Goal: Task Accomplishment & Management: Complete application form

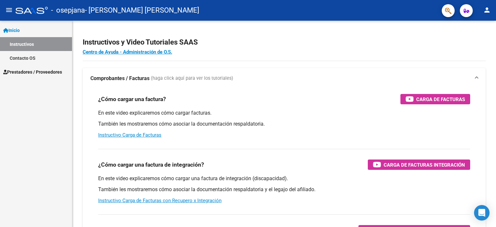
click at [41, 72] on span "Prestadores / Proveedores" at bounding box center [32, 71] width 59 height 7
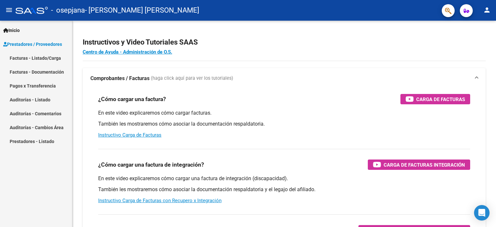
click at [41, 57] on link "Facturas - Listado/Carga" at bounding box center [36, 58] width 72 height 14
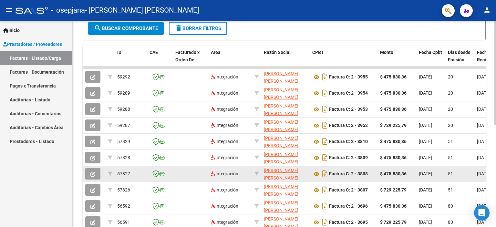
scroll to position [195, 0]
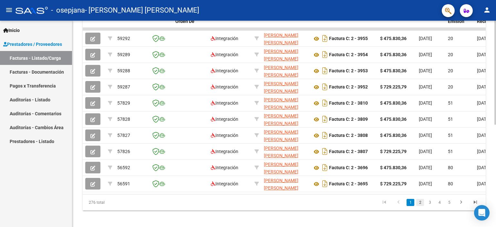
click at [420, 204] on link "2" at bounding box center [420, 202] width 8 height 7
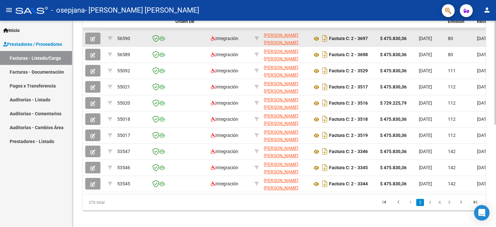
click at [93, 36] on icon "button" at bounding box center [92, 38] width 5 height 5
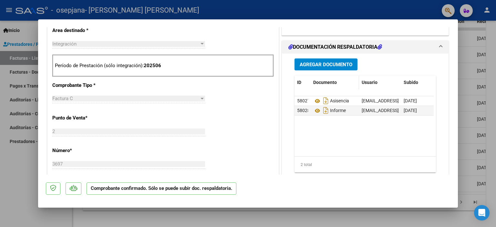
scroll to position [226, 0]
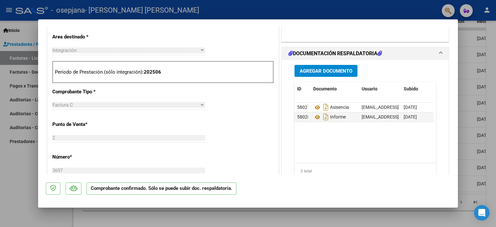
click at [323, 68] on span "Agregar Documento" at bounding box center [326, 71] width 53 height 6
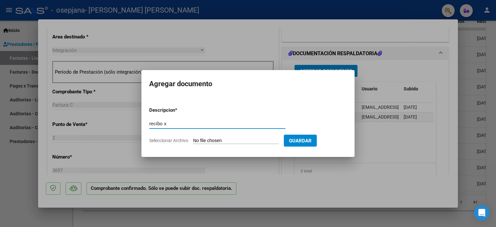
type input "recibo x"
click at [242, 138] on app-file-uploader "Seleccionar Archivo" at bounding box center [216, 141] width 135 height 6
click at [226, 140] on input "Seleccionar Archivo" at bounding box center [236, 141] width 86 height 6
type input "C:\fakepath\recibo op 80592.pdf"
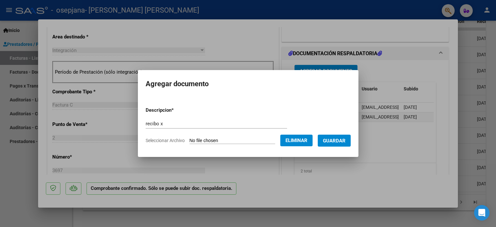
click at [332, 139] on span "Guardar" at bounding box center [334, 141] width 23 height 6
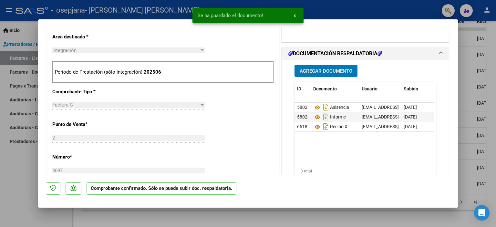
click at [18, 172] on div at bounding box center [248, 113] width 496 height 227
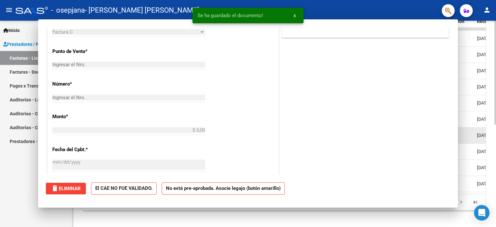
scroll to position [0, 0]
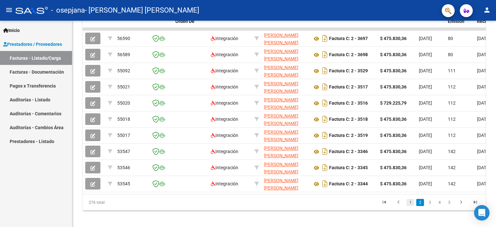
click at [411, 206] on link "1" at bounding box center [411, 202] width 8 height 7
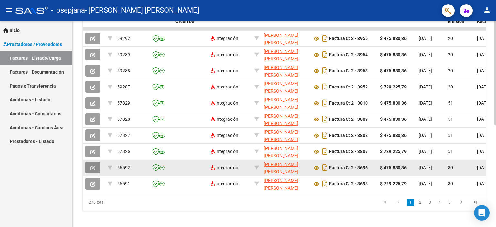
click at [94, 166] on icon "button" at bounding box center [92, 168] width 5 height 5
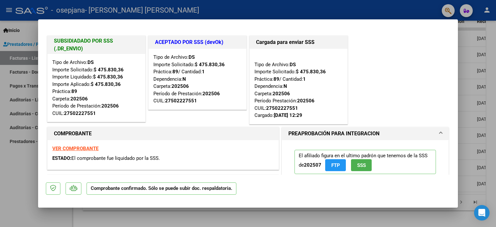
scroll to position [161, 0]
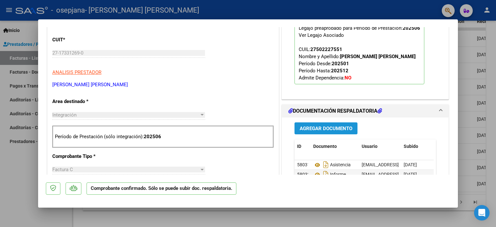
click at [331, 127] on span "Agregar Documento" at bounding box center [326, 129] width 53 height 6
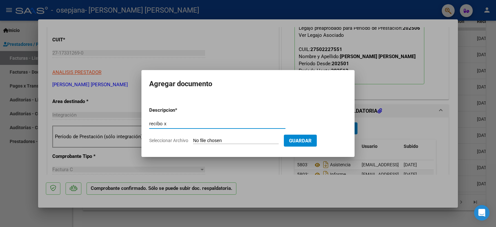
type input "recibo x"
click at [244, 138] on input "Seleccionar Archivo" at bounding box center [236, 141] width 86 height 6
type input "C:\fakepath\recibo op 80593.pdf"
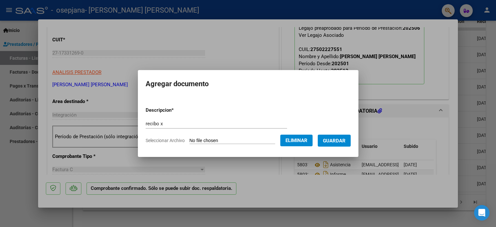
click at [344, 140] on span "Guardar" at bounding box center [334, 141] width 23 height 6
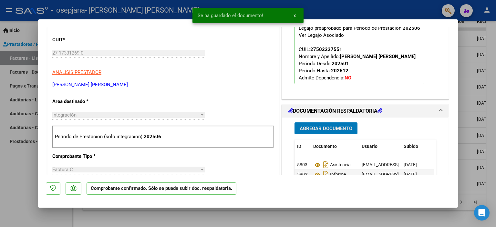
click at [18, 176] on div at bounding box center [248, 113] width 496 height 227
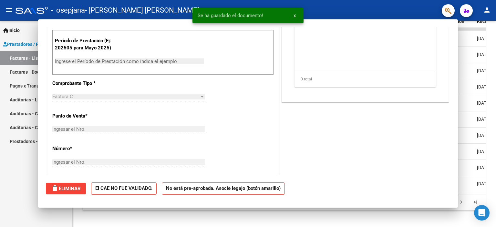
scroll to position [0, 0]
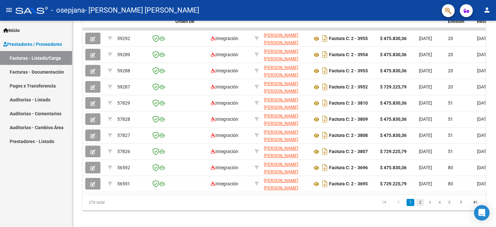
click at [422, 206] on link "2" at bounding box center [420, 202] width 8 height 7
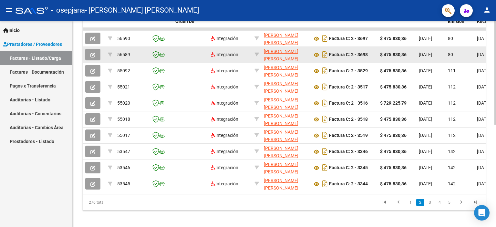
click at [92, 53] on icon "button" at bounding box center [92, 55] width 5 height 5
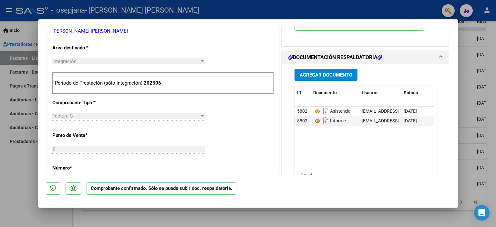
scroll to position [226, 0]
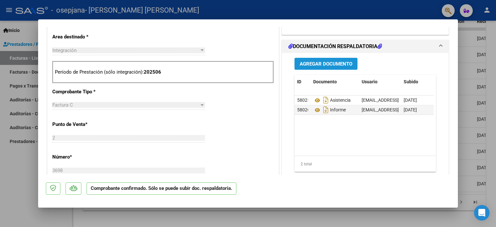
click at [322, 64] on span "Agregar Documento" at bounding box center [326, 64] width 53 height 6
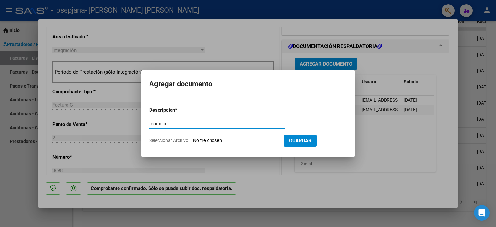
type input "recibo x"
click at [243, 139] on input "Seleccionar Archivo" at bounding box center [236, 141] width 86 height 6
type input "C:\fakepath\recibo op 80590.pdf"
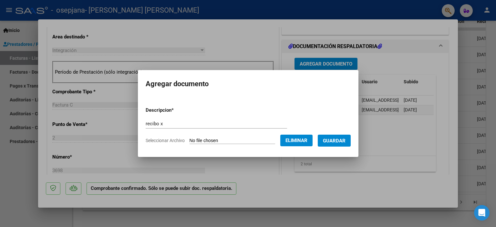
click at [338, 142] on span "Guardar" at bounding box center [334, 141] width 23 height 6
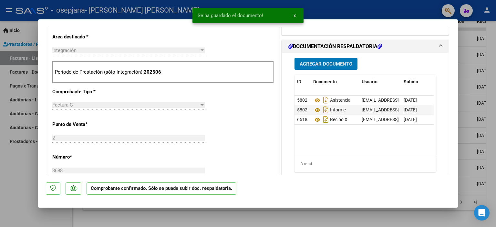
drag, startPoint x: 17, startPoint y: 159, endPoint x: 38, endPoint y: 114, distance: 49.1
click at [17, 159] on div at bounding box center [248, 113] width 496 height 227
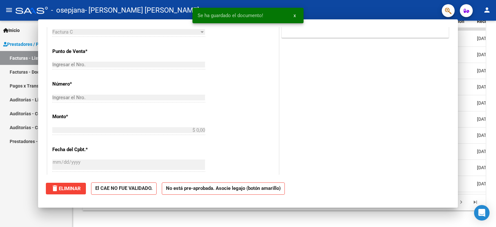
scroll to position [0, 0]
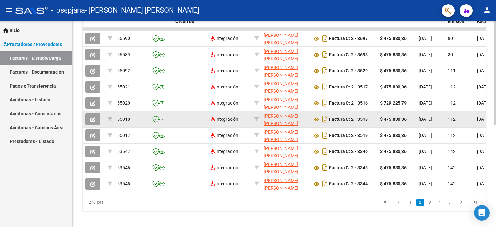
click at [411, 206] on link "1" at bounding box center [411, 202] width 8 height 7
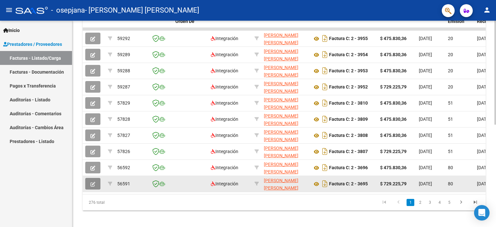
click at [89, 185] on button "button" at bounding box center [92, 184] width 15 height 12
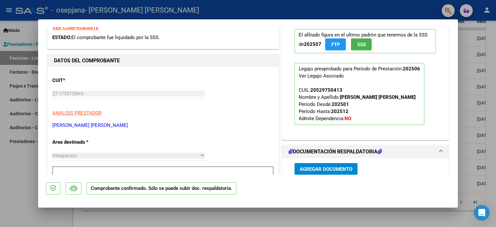
scroll to position [129, 0]
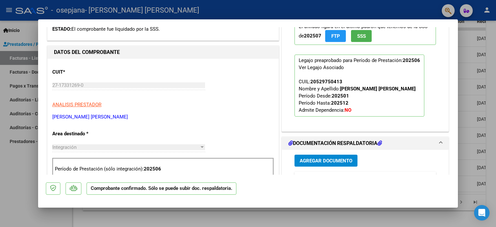
click at [325, 161] on span "Agregar Documento" at bounding box center [326, 161] width 53 height 6
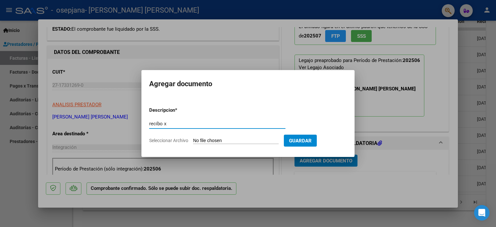
type input "recibo x"
click at [251, 139] on input "Seleccionar Archivo" at bounding box center [236, 141] width 86 height 6
type input "C:\fakepath\recibo op 80591.pdf"
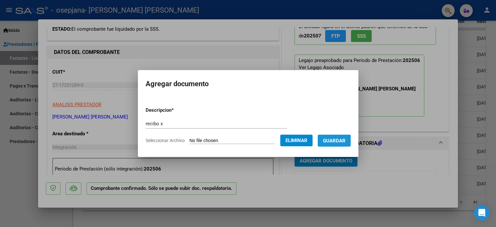
click at [337, 141] on span "Guardar" at bounding box center [334, 141] width 23 height 6
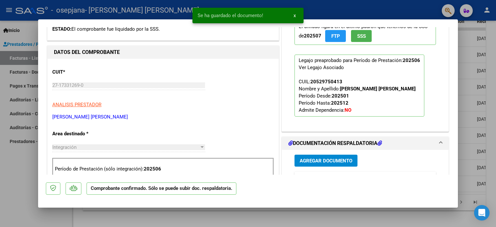
click at [30, 175] on div at bounding box center [248, 113] width 496 height 227
type input "$ 0,00"
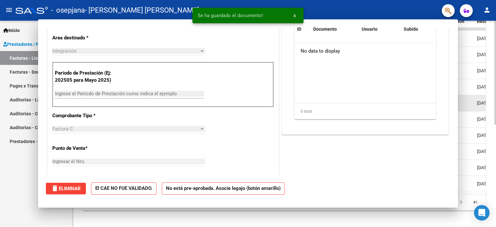
scroll to position [38, 0]
